Goal: Find specific page/section: Find specific page/section

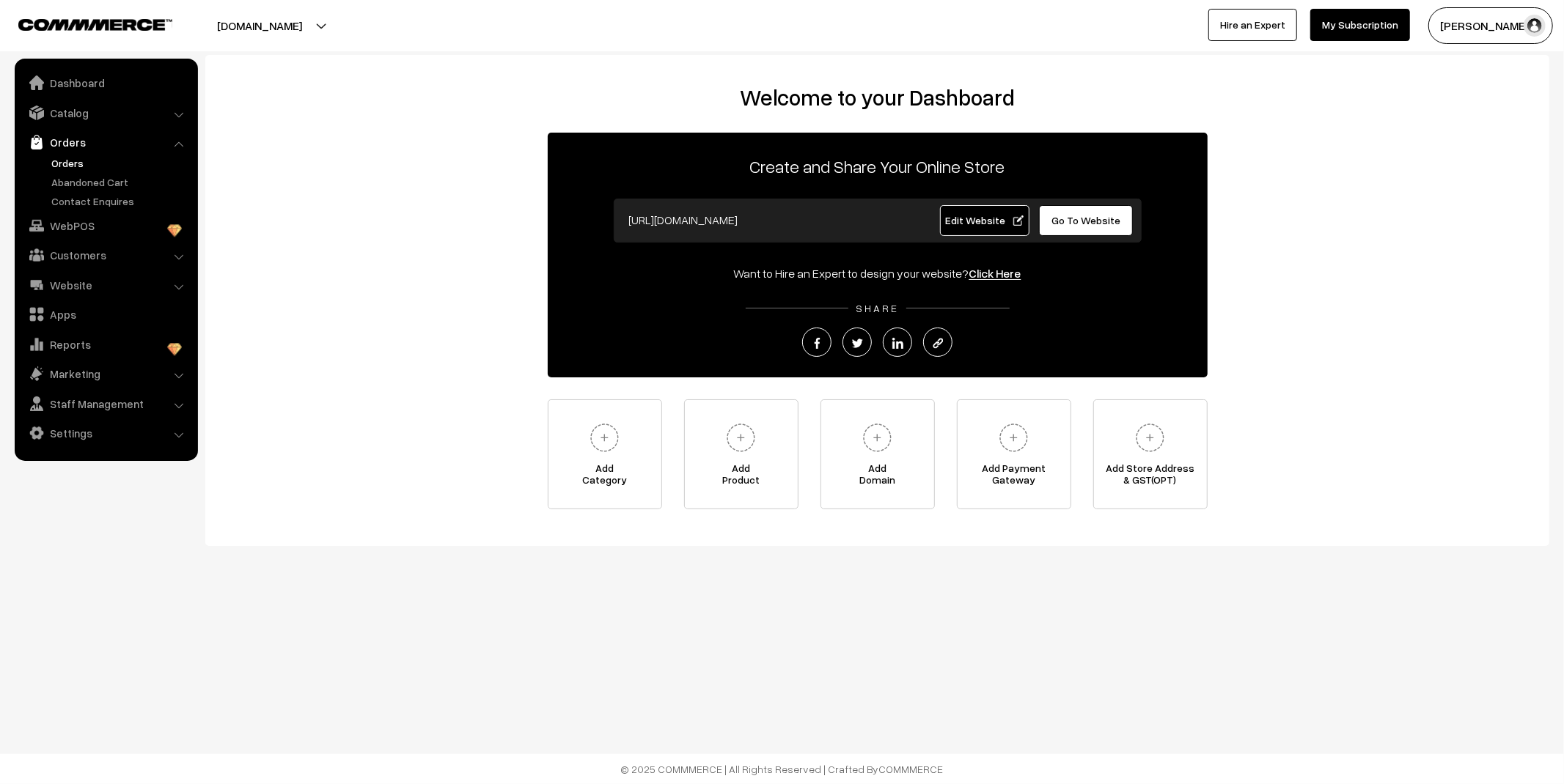
click at [64, 162] on link "Orders" at bounding box center [120, 163] width 146 height 16
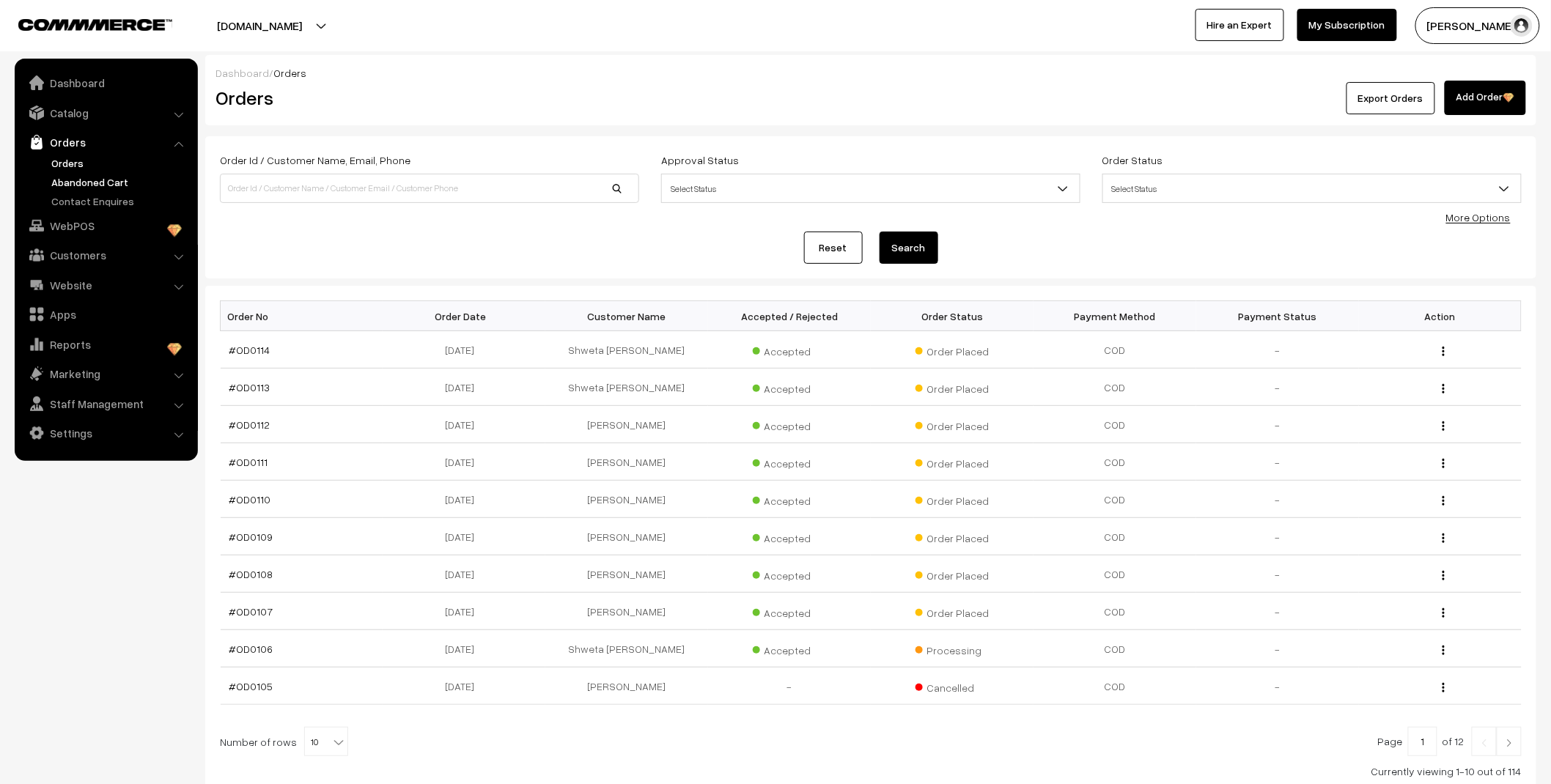
drag, startPoint x: 0, startPoint y: 0, endPoint x: 81, endPoint y: 185, distance: 202.0
click at [81, 185] on link "Abandoned Cart" at bounding box center [120, 182] width 146 height 16
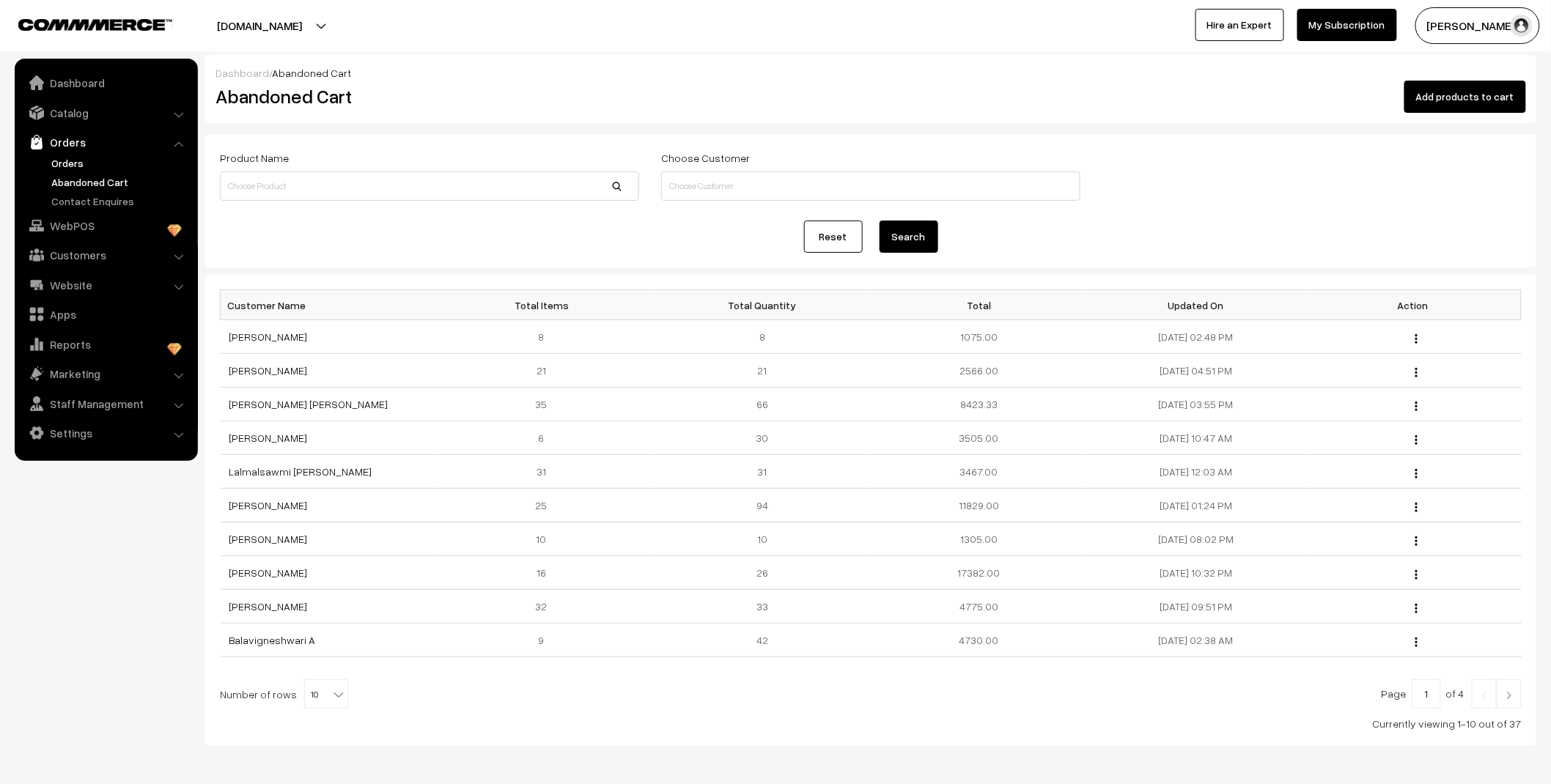
click at [62, 155] on link "Orders" at bounding box center [120, 163] width 146 height 16
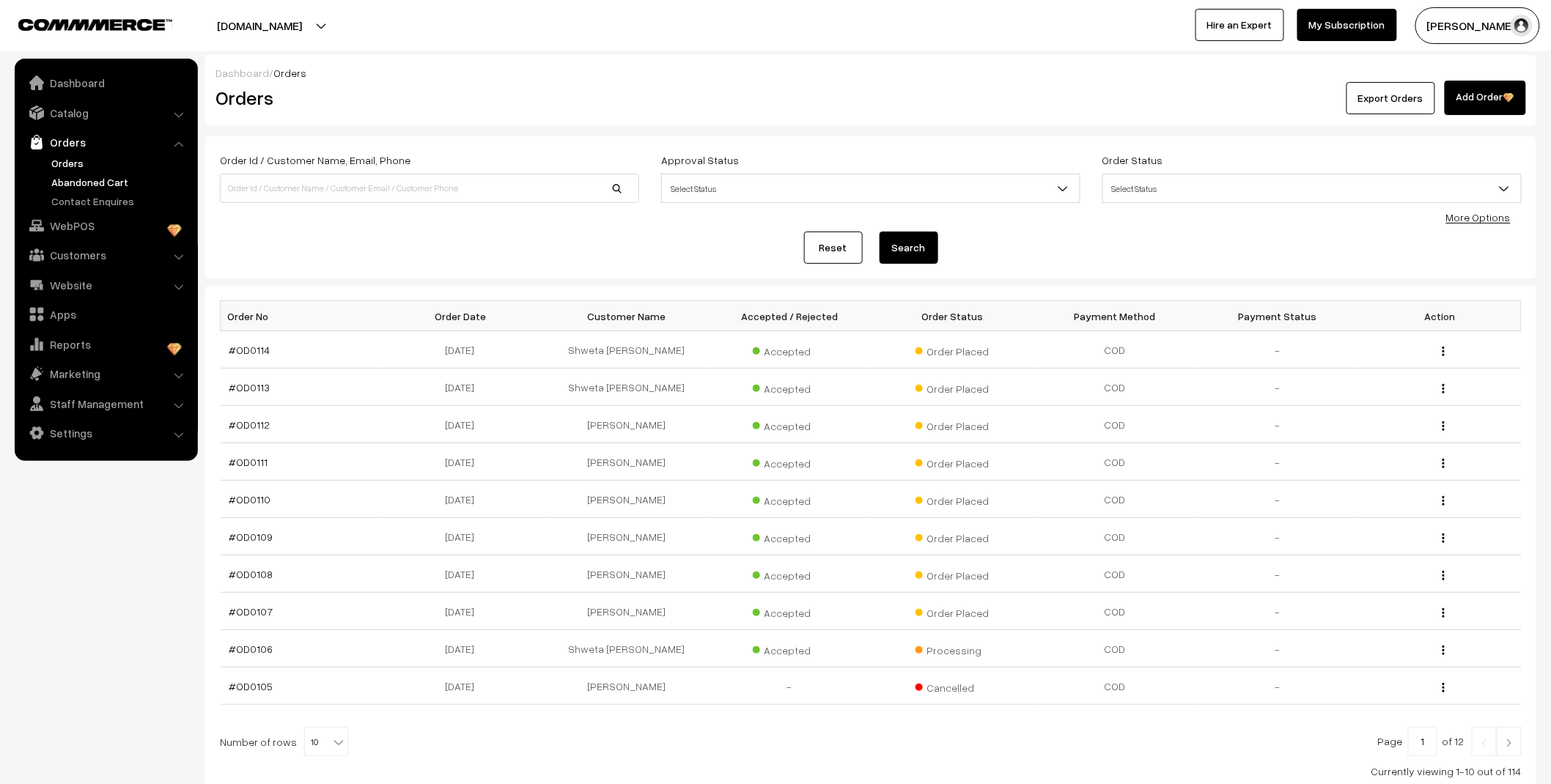
click at [107, 184] on link "Abandoned Cart" at bounding box center [120, 182] width 146 height 16
